Goal: Transaction & Acquisition: Purchase product/service

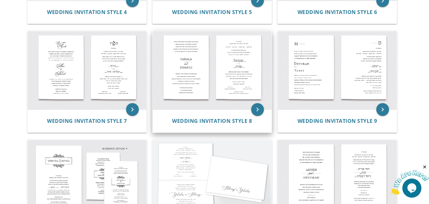
scroll to position [331, 0]
click at [198, 89] on img at bounding box center [212, 70] width 119 height 78
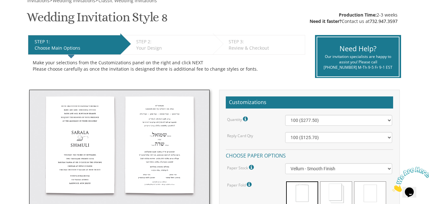
scroll to position [100, 0]
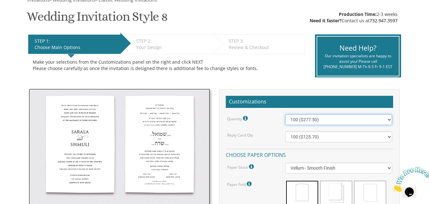
click at [386, 118] on select "100 ($277.50) 200 ($330.45) 300 ($380.65) 400 ($432.70) 500 ($482.10) 600 ($534…" at bounding box center [338, 119] width 107 height 11
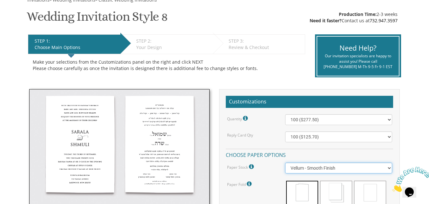
click at [341, 170] on select "Vellum - Smooth Finish Linen - Subtle Embossed Crosshatch Texture Silk - Soft, …" at bounding box center [338, 167] width 107 height 11
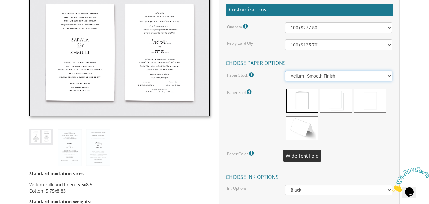
scroll to position [193, 0]
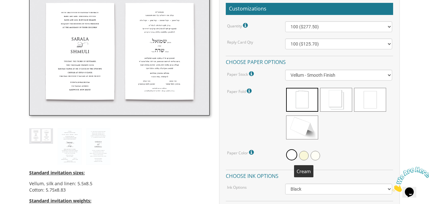
click at [307, 154] on span at bounding box center [304, 156] width 10 height 10
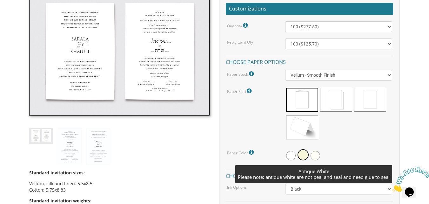
click at [317, 155] on span at bounding box center [316, 156] width 10 height 10
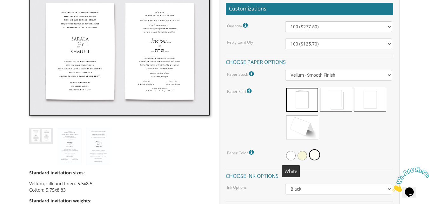
click at [288, 157] on span at bounding box center [291, 156] width 10 height 10
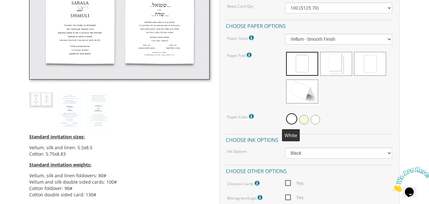
scroll to position [229, 0]
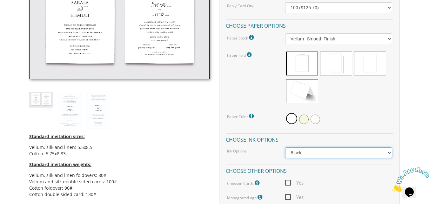
click at [295, 154] on select "Black Colored Ink ($65.00) Black + One Color ($211.00) Two Colors ($265.00)" at bounding box center [338, 152] width 107 height 11
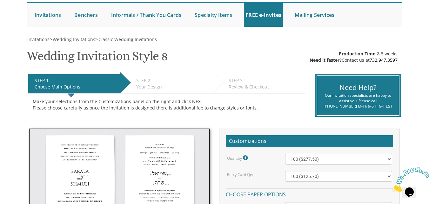
scroll to position [61, 0]
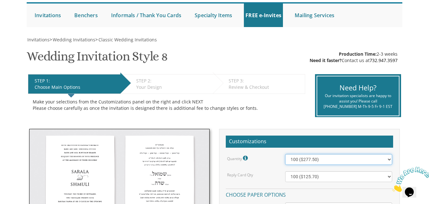
click at [306, 158] on select "100 ($277.50) 200 ($330.45) 300 ($380.65) 400 ($432.70) 500 ($482.10) 600 ($534…" at bounding box center [338, 159] width 107 height 11
select select "700"
click at [285, 154] on select "100 ($277.50) 200 ($330.45) 300 ($380.65) 400 ($432.70) 500 ($482.10) 600 ($534…" at bounding box center [338, 159] width 107 height 11
